Goal: Task Accomplishment & Management: Manage account settings

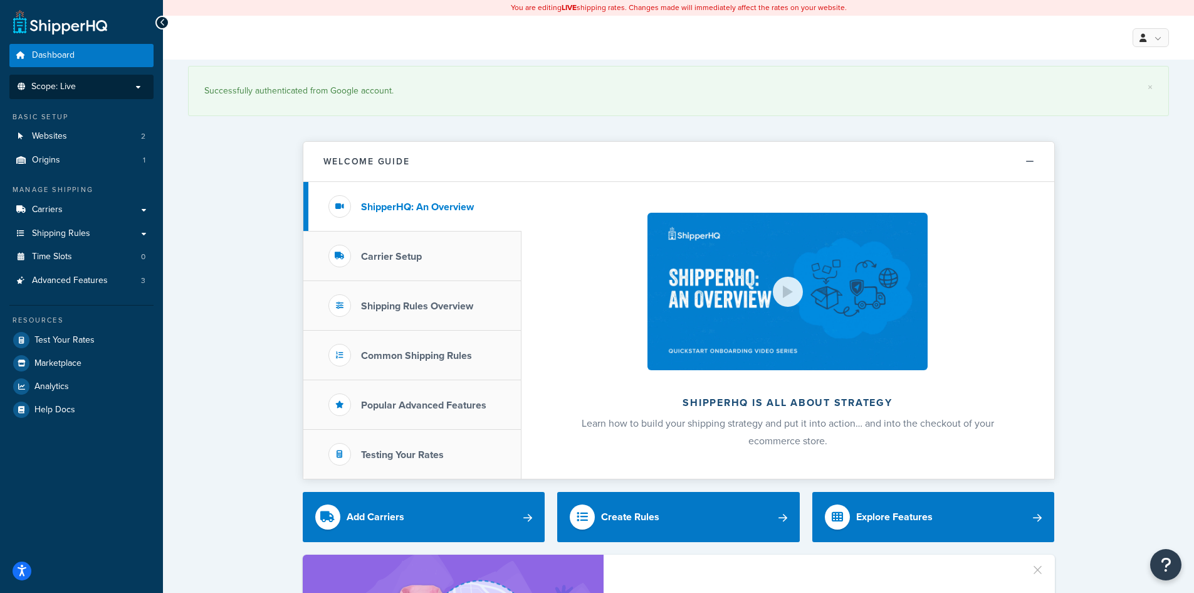
click at [144, 88] on p "Scope: Live" at bounding box center [81, 87] width 133 height 11
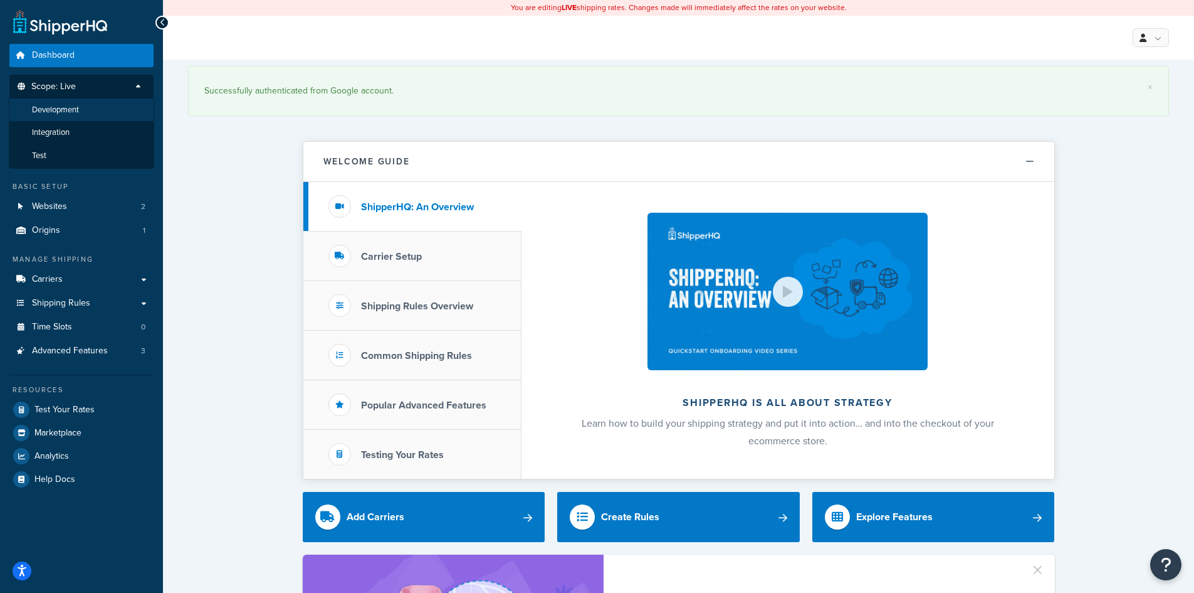
click at [112, 114] on li "Development" at bounding box center [81, 109] width 145 height 23
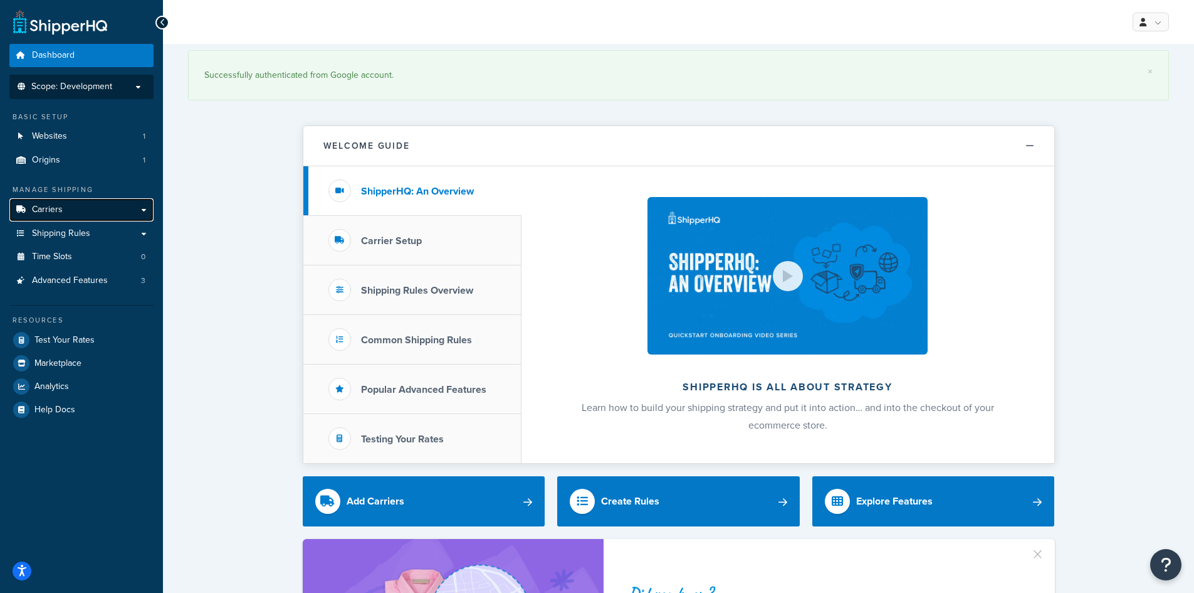
click at [91, 214] on link "Carriers" at bounding box center [81, 209] width 144 height 23
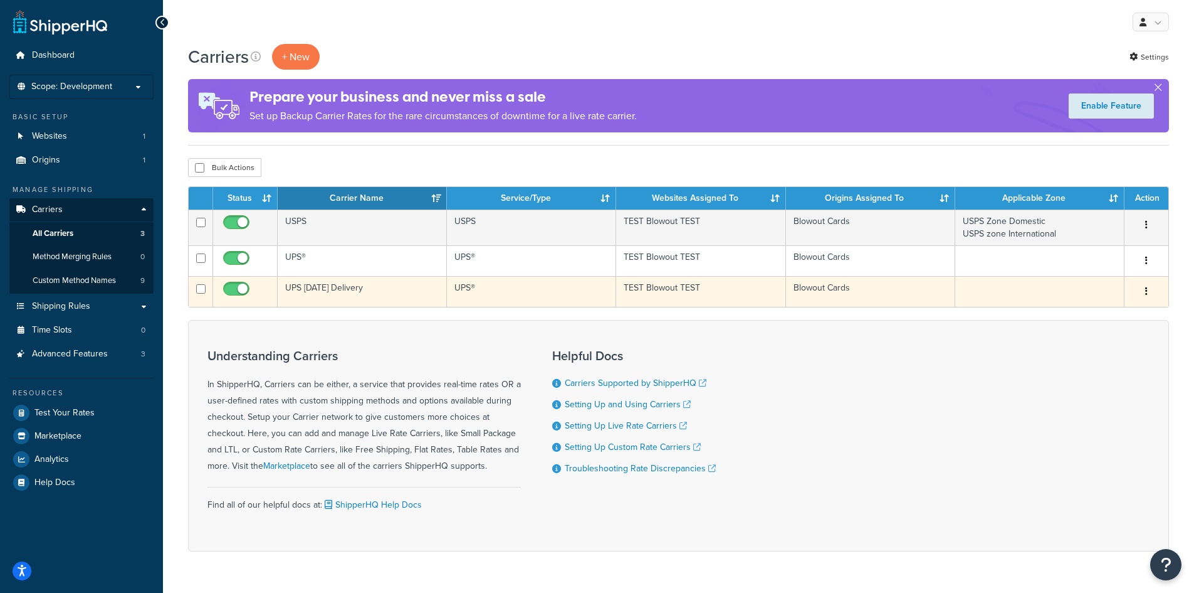
click at [1149, 290] on button "button" at bounding box center [1147, 292] width 18 height 20
click at [1122, 311] on link "Edit" at bounding box center [1095, 316] width 99 height 26
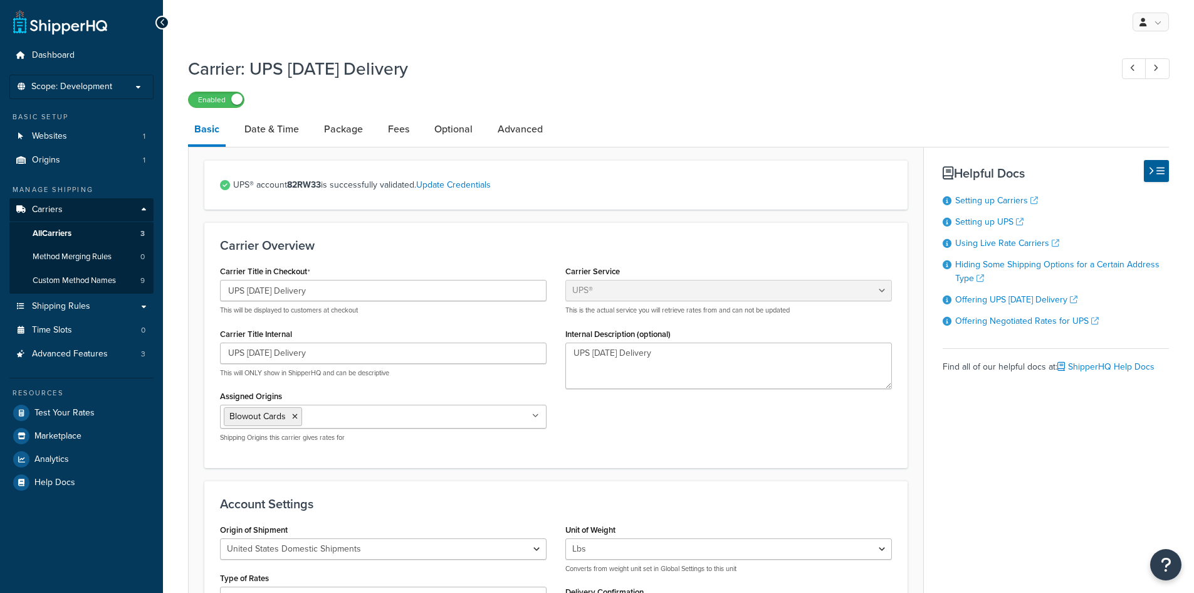
select select "ups"
click at [246, 136] on link "Date & Time" at bounding box center [271, 129] width 67 height 30
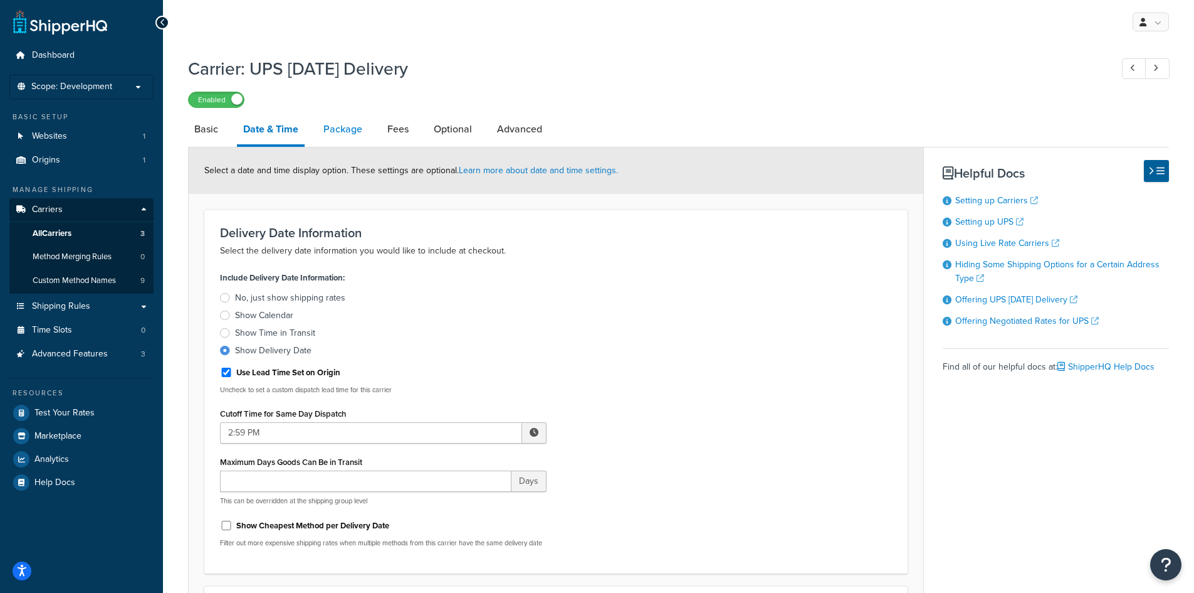
click at [352, 139] on link "Package" at bounding box center [342, 129] width 51 height 30
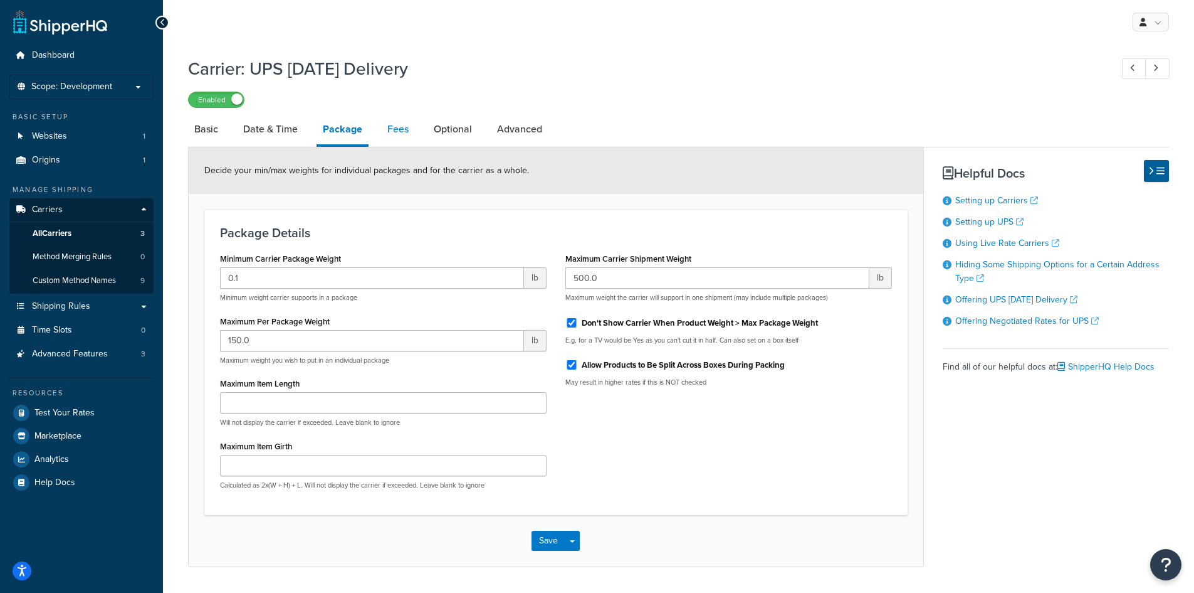
click at [392, 138] on link "Fees" at bounding box center [398, 129] width 34 height 30
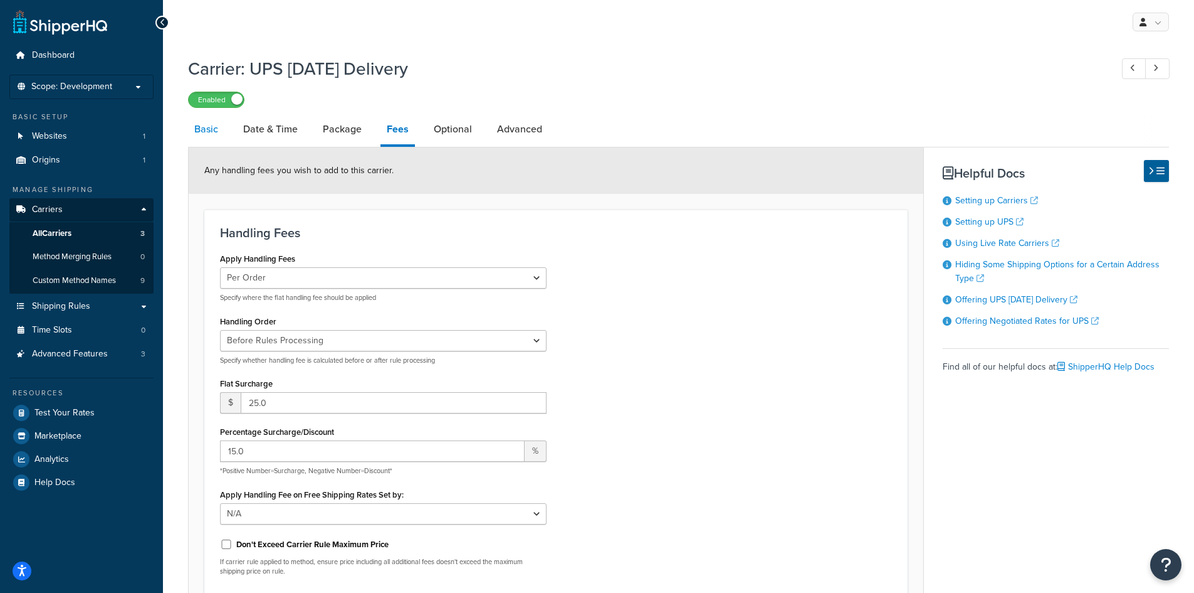
click at [218, 130] on link "Basic" at bounding box center [206, 129] width 36 height 30
select select "ups"
